Goal: Transaction & Acquisition: Purchase product/service

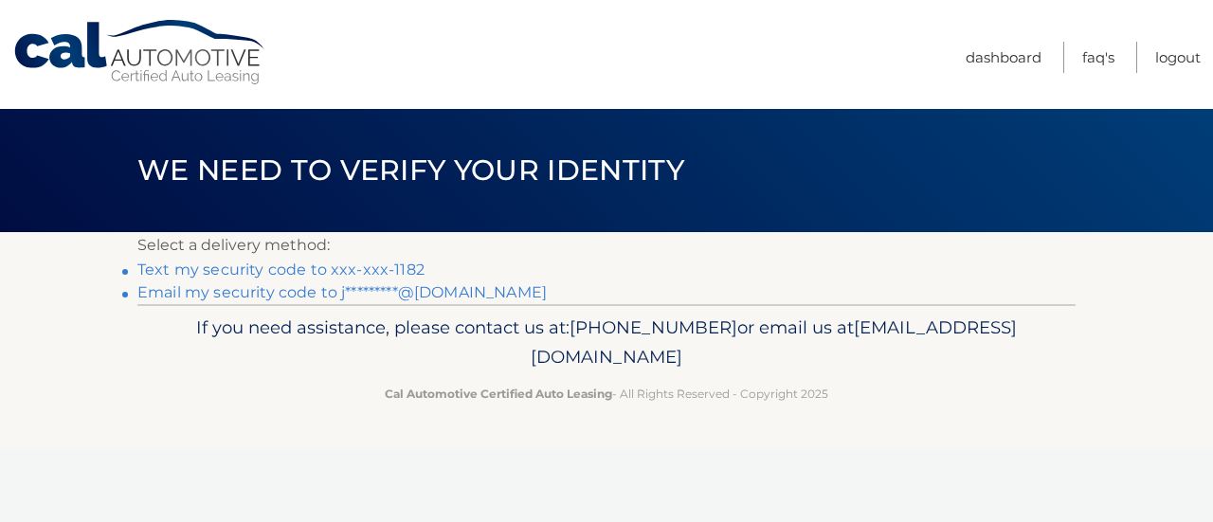
click at [343, 274] on link "Text my security code to xxx-xxx-1182" at bounding box center [280, 270] width 287 height 18
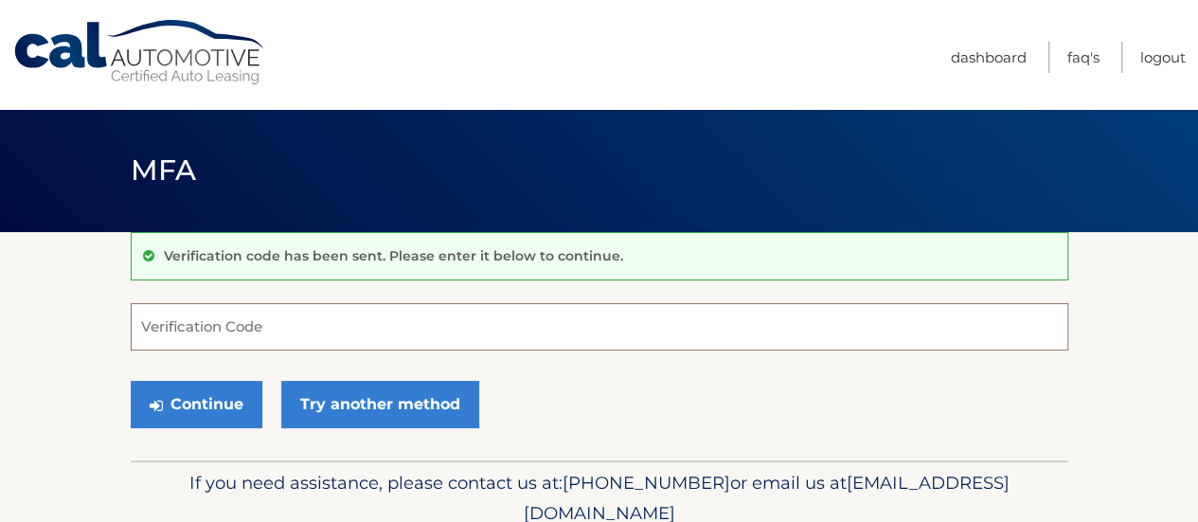
click at [337, 337] on input "Verification Code" at bounding box center [600, 326] width 938 height 47
type input "230403"
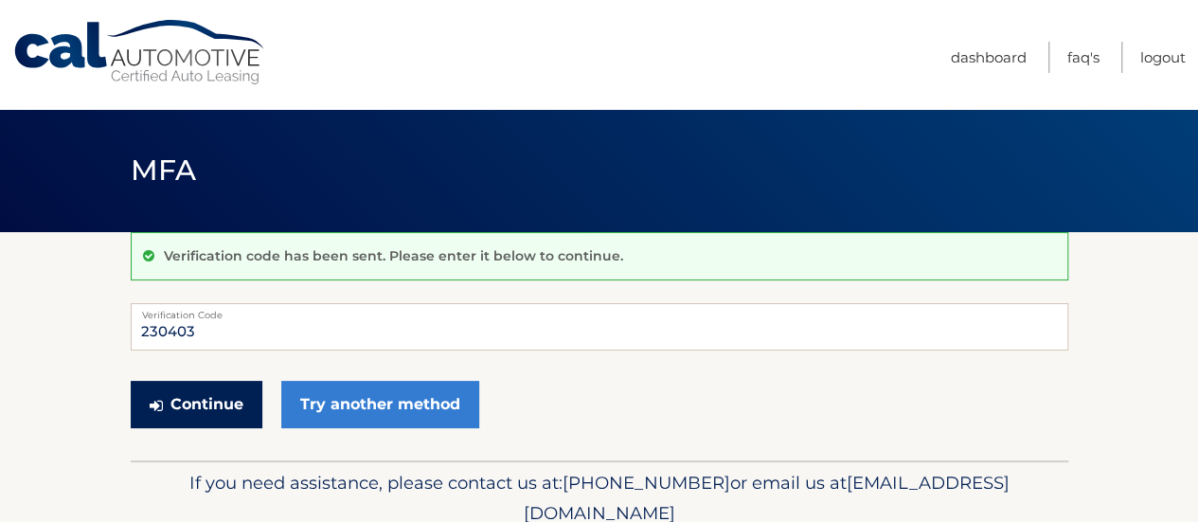
click at [192, 402] on button "Continue" at bounding box center [197, 404] width 132 height 47
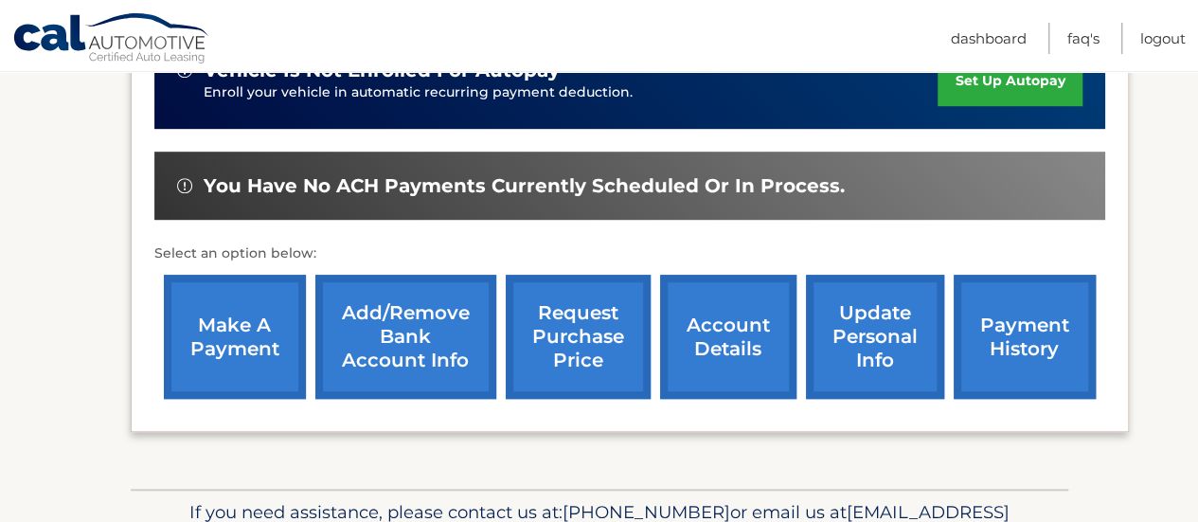
scroll to position [543, 0]
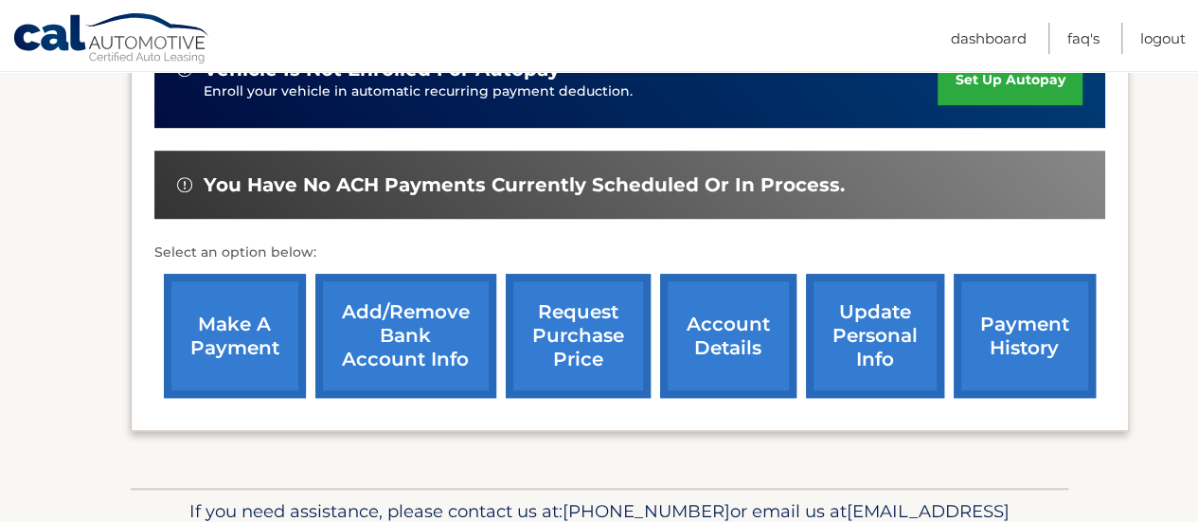
click at [243, 343] on link "make a payment" at bounding box center [235, 336] width 142 height 124
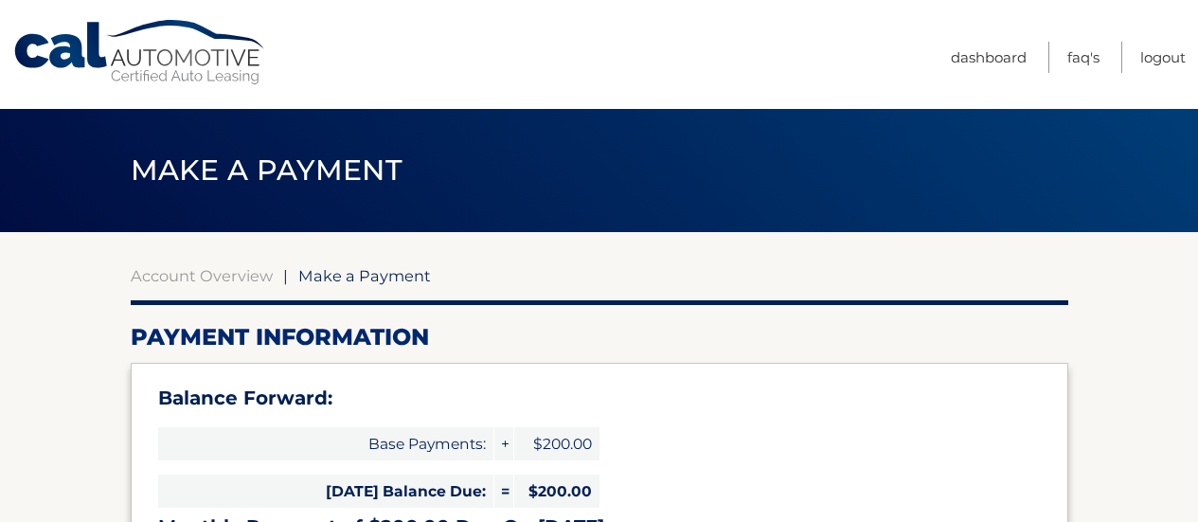
select select "NTU0YTk1MWQtOGM1Ny00YjM5LTkzZjEtZThkMTU5NWY5OWY1"
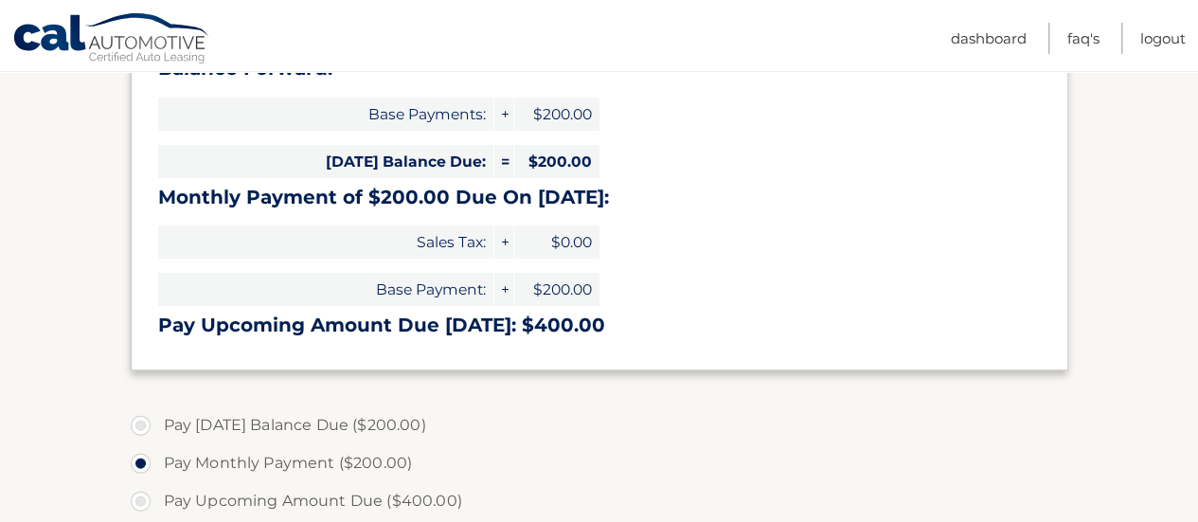
scroll to position [389, 0]
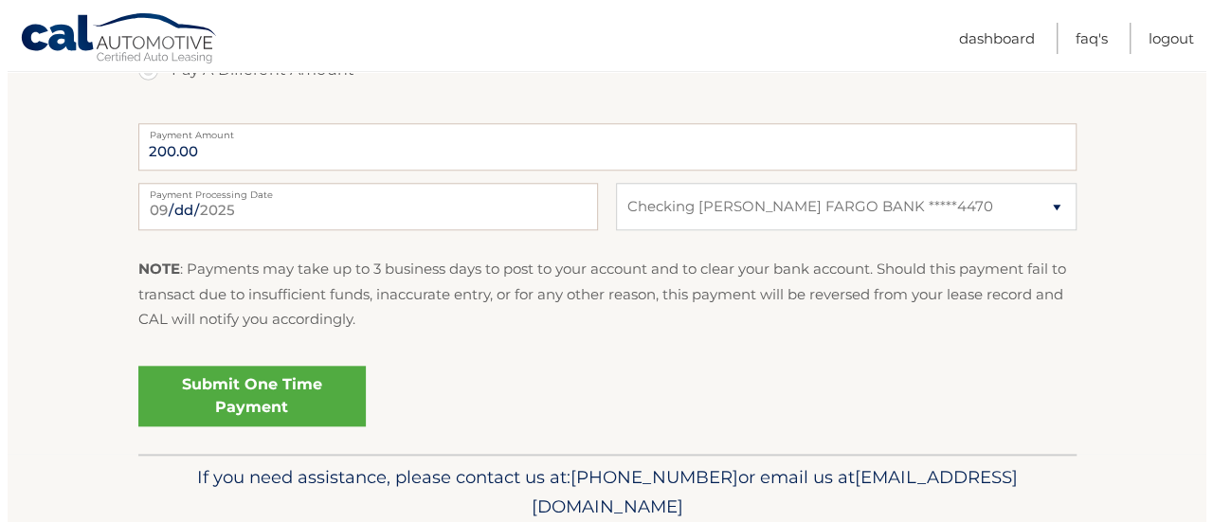
scroll to position [838, 0]
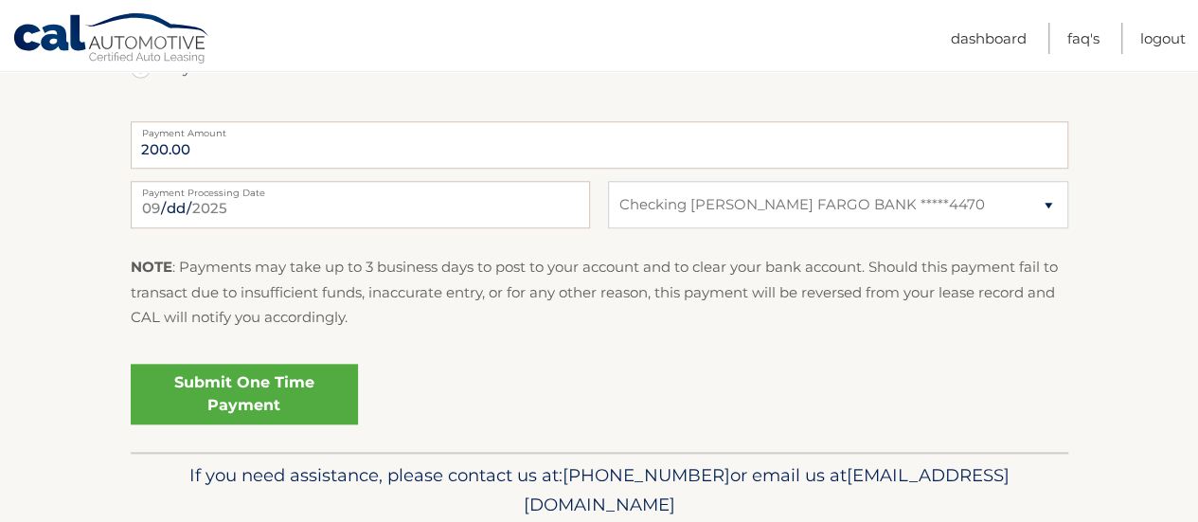
click at [231, 403] on link "Submit One Time Payment" at bounding box center [244, 394] width 227 height 61
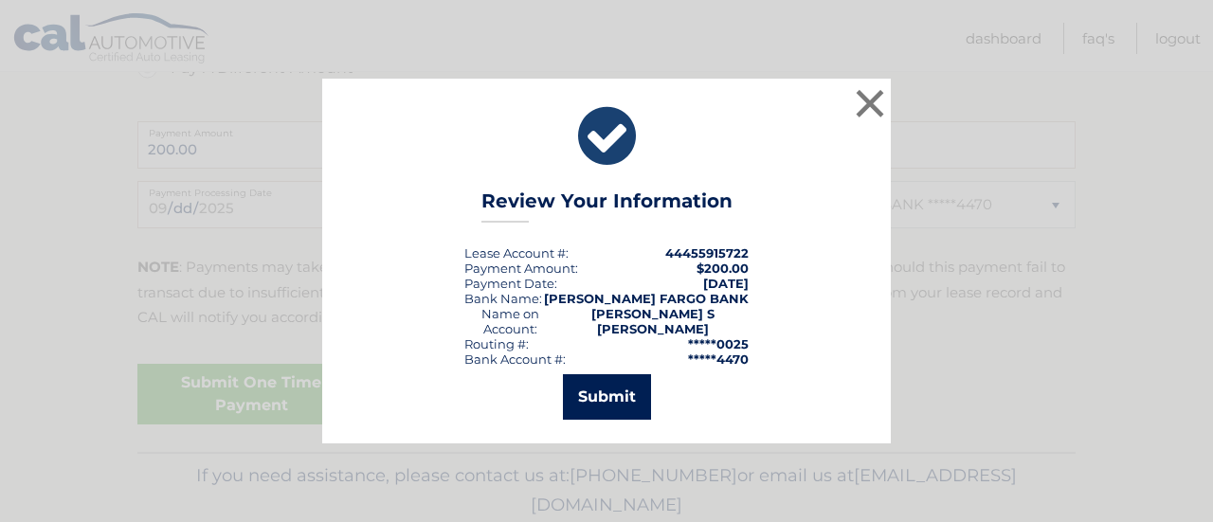
click at [606, 398] on button "Submit" at bounding box center [607, 396] width 88 height 45
